Goal: Find specific page/section: Find specific page/section

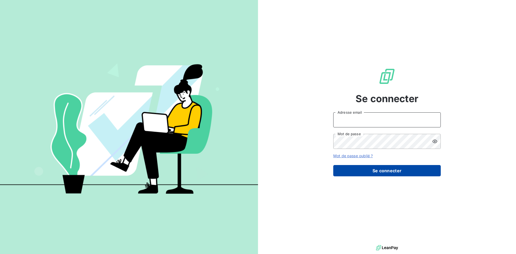
type input "[EMAIL_ADDRESS][DOMAIN_NAME]"
click at [380, 174] on button "Se connecter" at bounding box center [386, 170] width 107 height 11
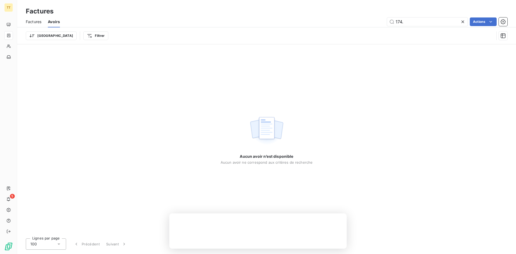
click at [33, 20] on span "Factures" at bounding box center [34, 21] width 16 height 5
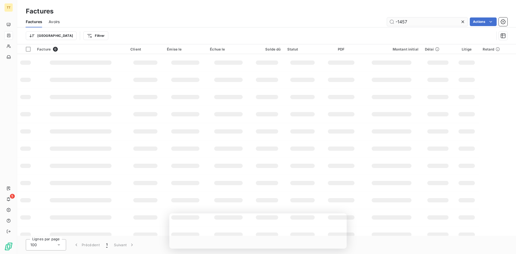
click at [413, 21] on input "-1457" at bounding box center [427, 21] width 81 height 9
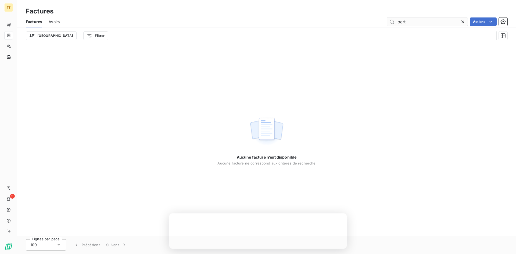
click at [413, 21] on input "-parti" at bounding box center [427, 21] width 81 height 9
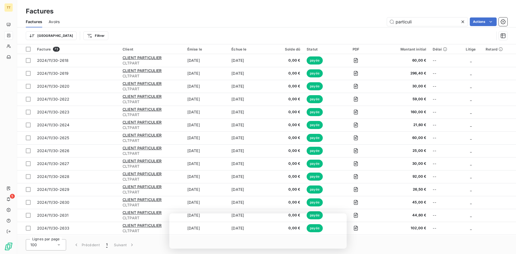
type input "particuli"
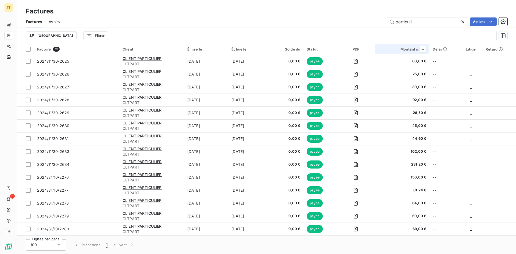
scroll to position [760, 0]
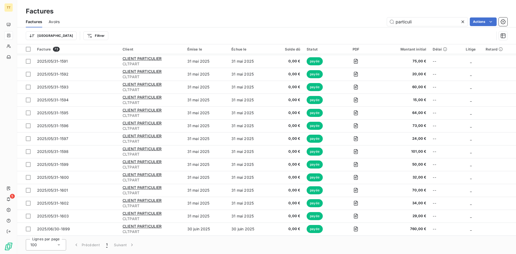
click at [464, 23] on icon at bounding box center [462, 21] width 5 height 5
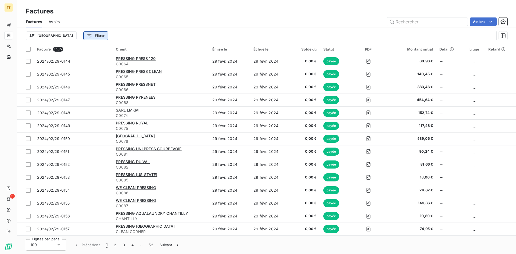
click at [65, 40] on html "TT 5 Factures Factures Avoirs Actions Trier Filtrer Facture 5165 Client Émise l…" at bounding box center [258, 127] width 516 height 254
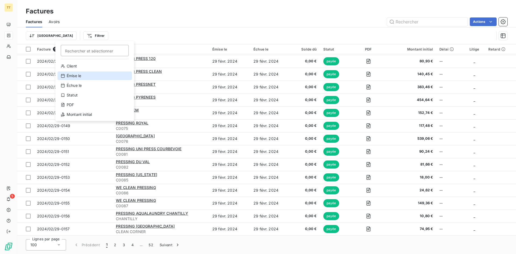
click at [80, 77] on div "Émise le" at bounding box center [95, 75] width 74 height 9
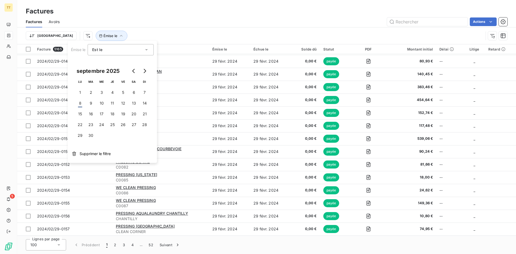
click at [80, 77] on th "LU" at bounding box center [80, 81] width 11 height 11
click at [102, 50] on span "Est le" at bounding box center [97, 49] width 10 height 5
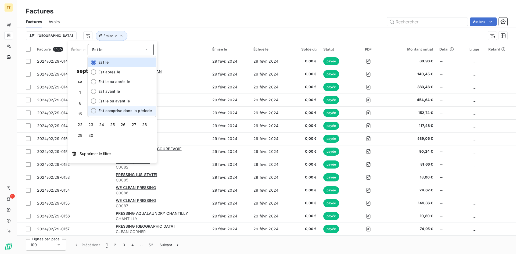
click at [126, 108] on li "Est comprise dans la période" at bounding box center [122, 111] width 69 height 10
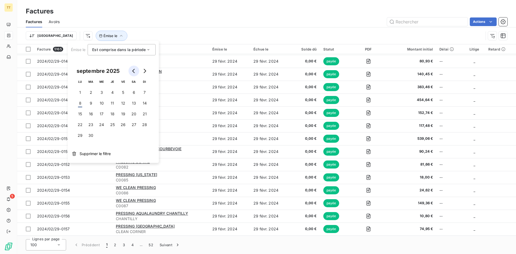
click at [133, 72] on icon "Go to previous month" at bounding box center [133, 71] width 2 height 4
click at [119, 92] on button "1" at bounding box center [123, 92] width 11 height 11
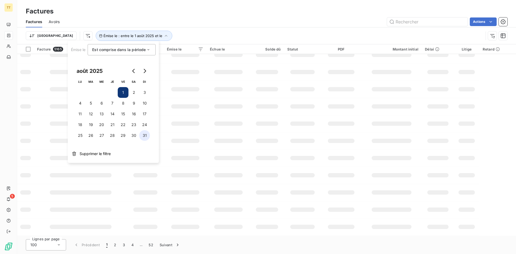
click at [145, 137] on button "31" at bounding box center [144, 135] width 11 height 11
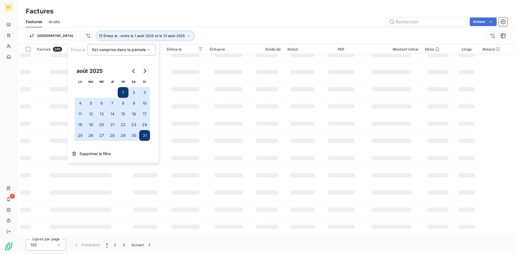
click at [143, 135] on button "31" at bounding box center [144, 135] width 11 height 11
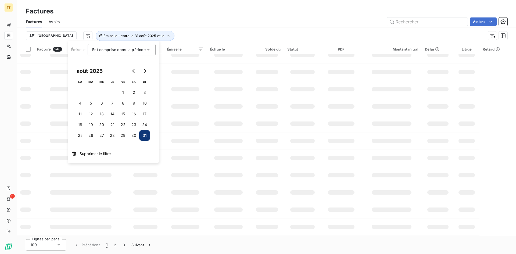
click at [143, 135] on button "31" at bounding box center [144, 135] width 11 height 11
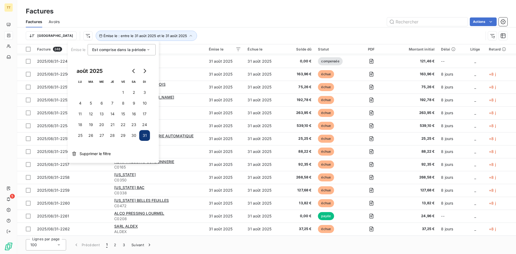
scroll to position [760, 0]
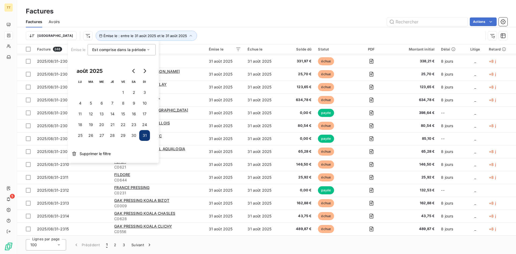
click at [168, 18] on div "Actions" at bounding box center [286, 21] width 441 height 9
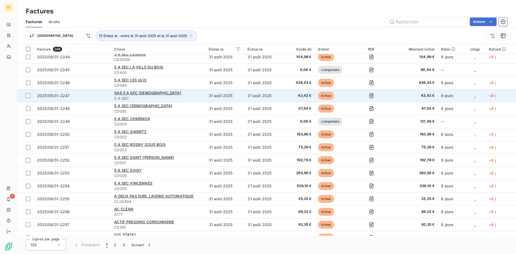
scroll to position [0, 0]
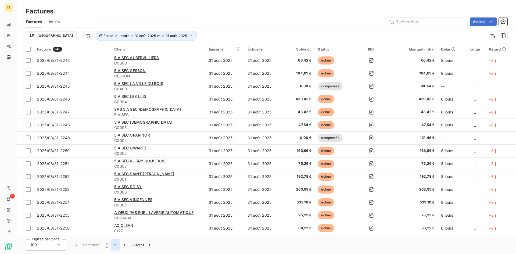
click at [114, 248] on button "2" at bounding box center [115, 244] width 9 height 11
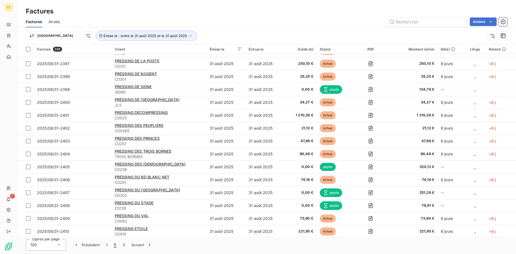
scroll to position [1108, 0]
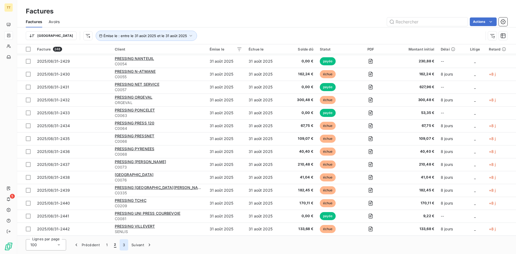
click at [122, 244] on button "3" at bounding box center [124, 244] width 9 height 11
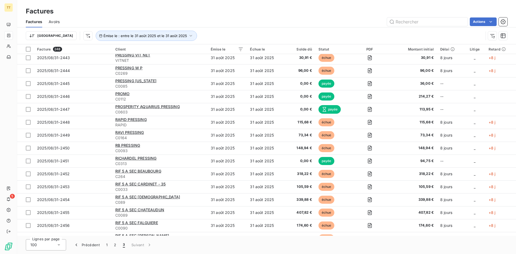
scroll to position [0, 0]
